Goal: Navigation & Orientation: Find specific page/section

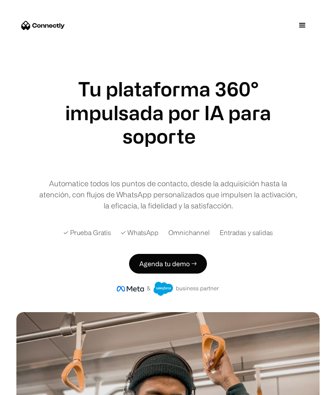
click at [309, 20] on div "menu" at bounding box center [302, 25] width 25 height 25
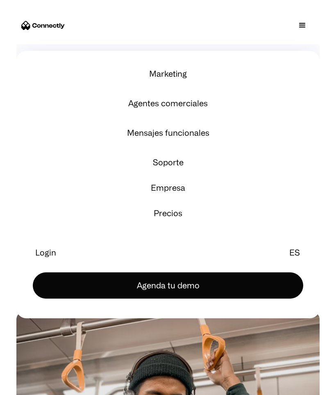
click at [303, 250] on div "es" at bounding box center [294, 252] width 17 height 7
click at [286, 213] on link "en" at bounding box center [287, 215] width 25 height 16
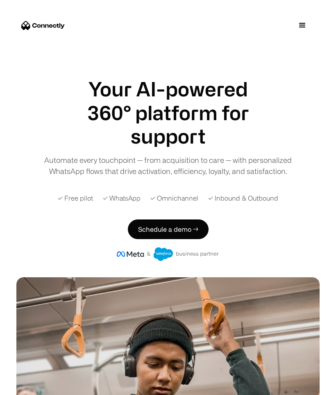
click at [306, 27] on div "menu" at bounding box center [303, 26] width 10 height 10
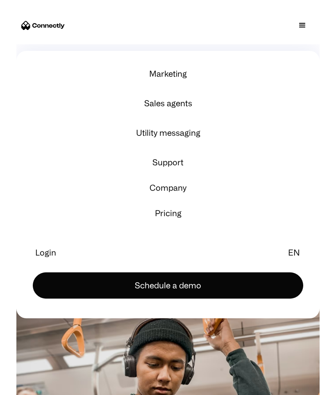
click at [292, 253] on div "en" at bounding box center [294, 252] width 12 height 7
click at [284, 218] on link "es" at bounding box center [287, 215] width 25 height 16
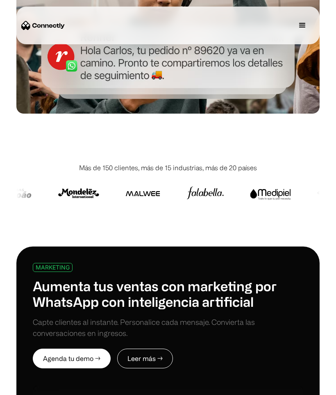
scroll to position [400, 0]
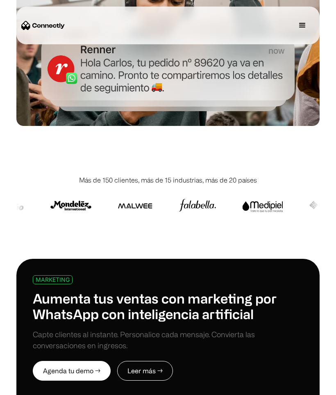
click at [306, 27] on div "menu" at bounding box center [303, 26] width 10 height 10
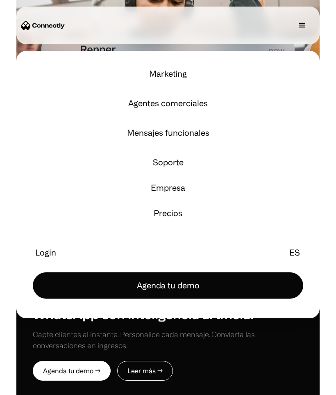
click at [176, 193] on div "Empresa" at bounding box center [168, 187] width 34 height 11
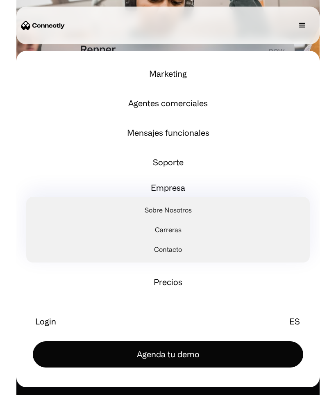
click at [182, 210] on link "Sobre Nosotros" at bounding box center [168, 210] width 277 height 20
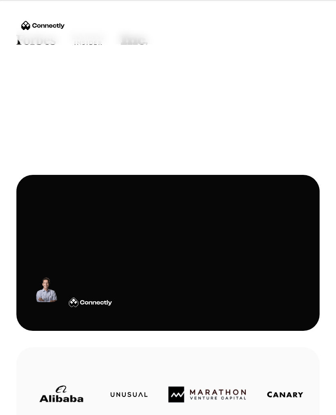
scroll to position [25, 0]
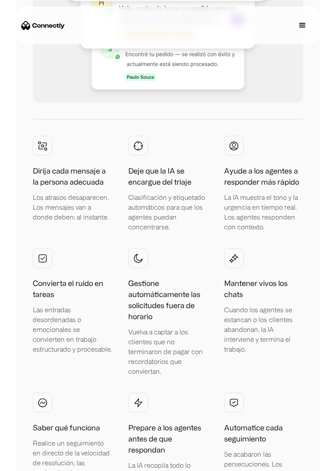
scroll to position [2230, 0]
